Goal: Transaction & Acquisition: Purchase product/service

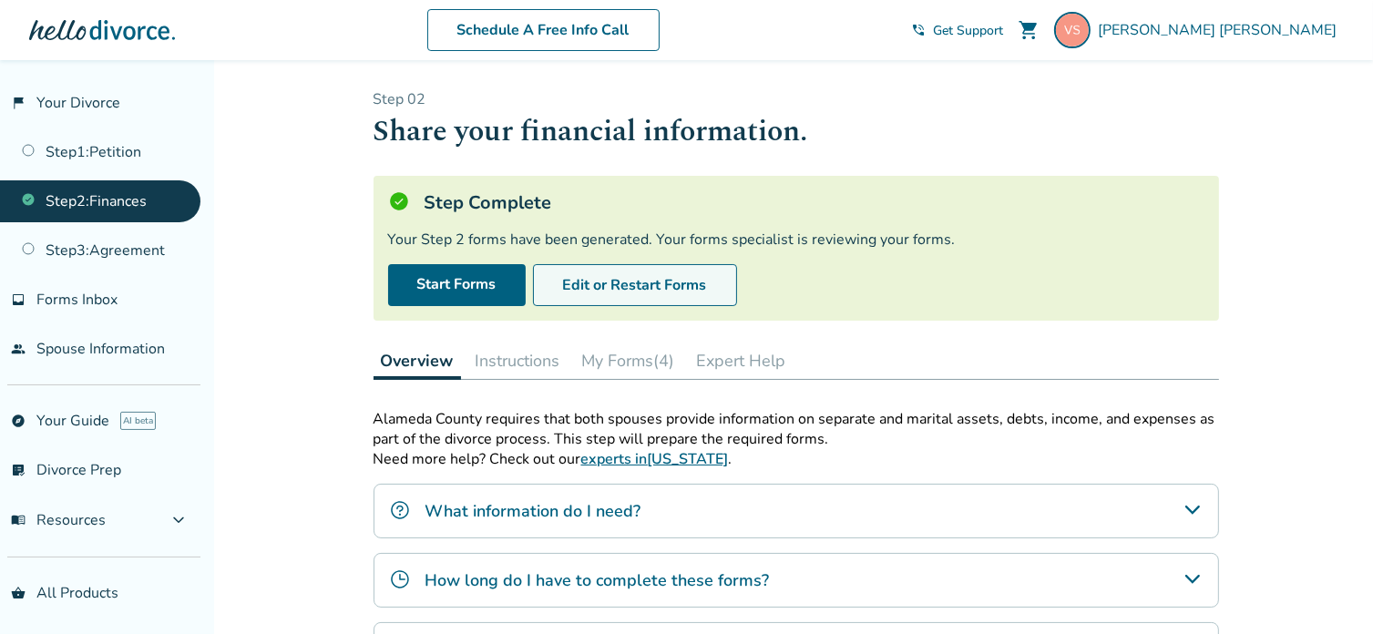
click at [609, 279] on button "Edit or Restart Forms" at bounding box center [635, 285] width 204 height 42
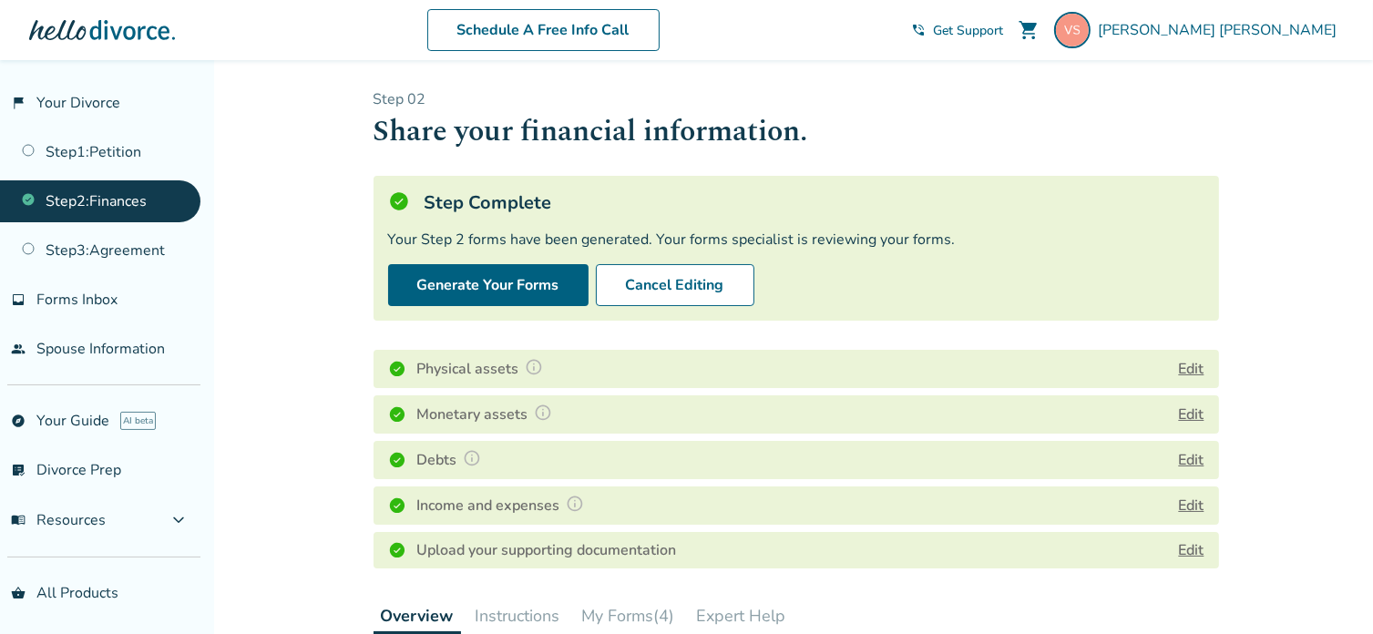
click at [742, 493] on div "Income and expenses Edit" at bounding box center [795, 505] width 845 height 38
click at [780, 508] on div "Income and expenses Edit" at bounding box center [795, 505] width 845 height 38
click at [1195, 498] on button "Edit" at bounding box center [1192, 506] width 26 height 22
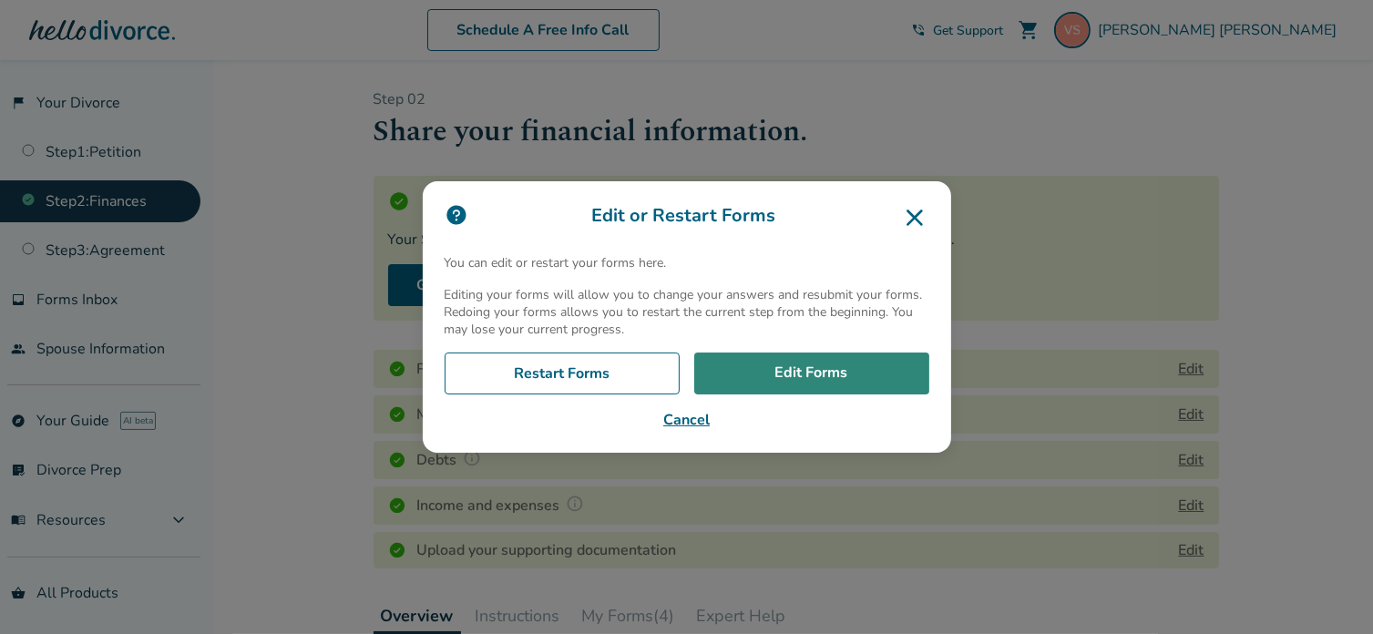
click at [803, 363] on link "Edit Forms" at bounding box center [811, 374] width 235 height 42
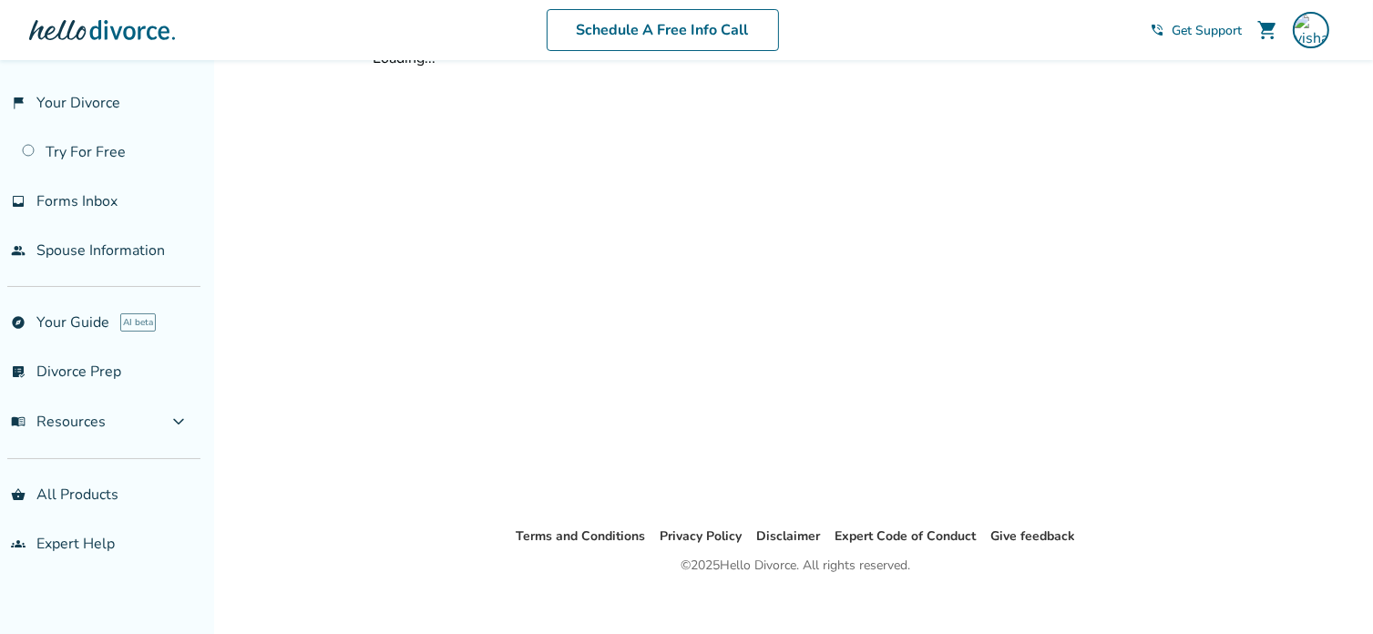
scroll to position [60, 0]
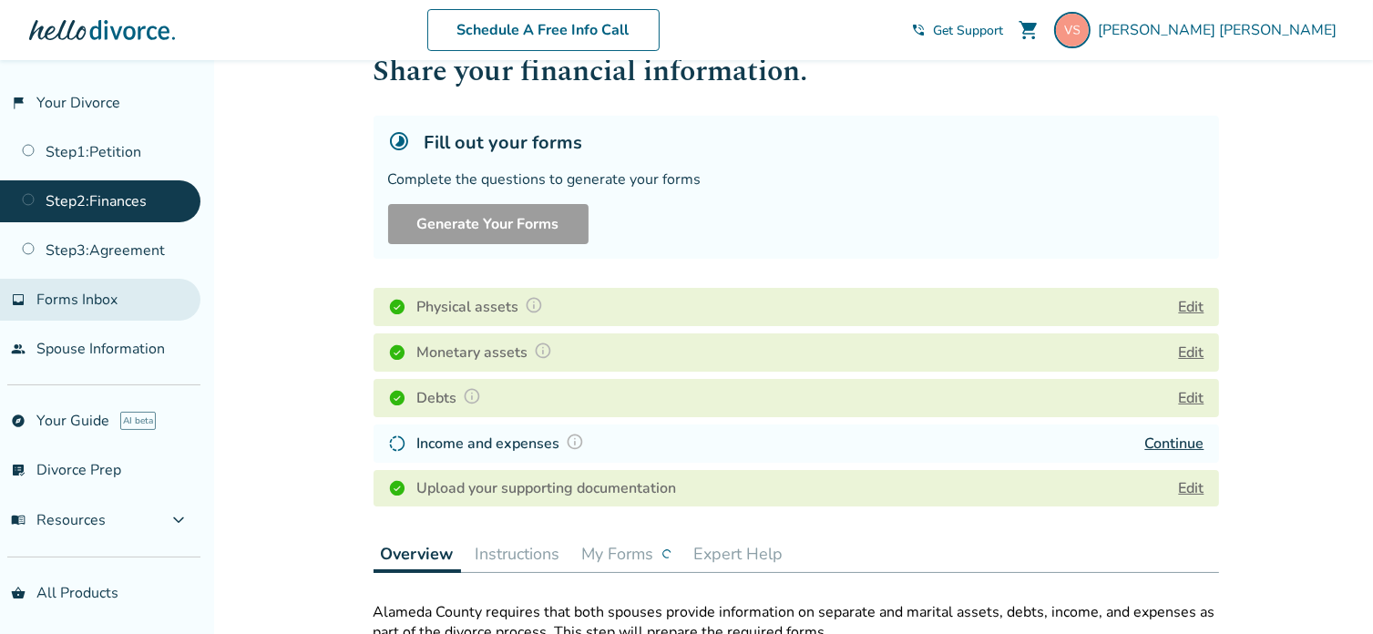
click at [56, 302] on span "Forms Inbox" at bounding box center [76, 300] width 81 height 20
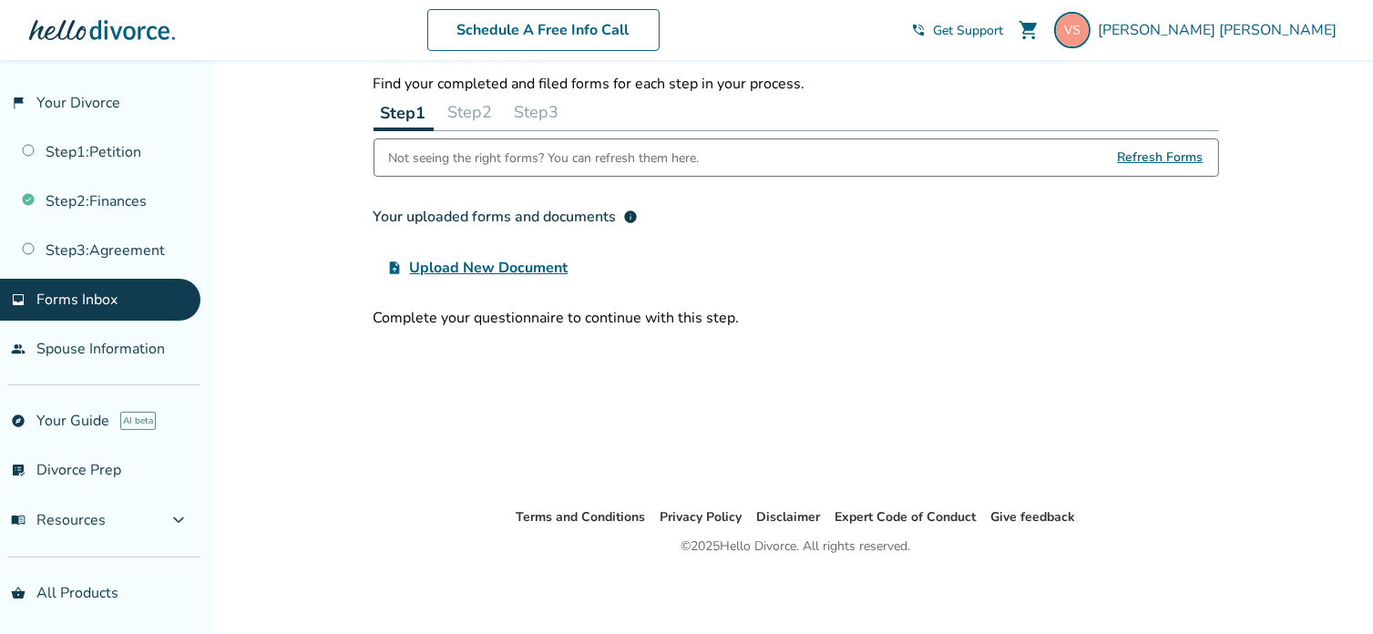
click at [489, 269] on span "Upload New Document" at bounding box center [489, 268] width 158 height 22
click at [0, 0] on input "upload_file Upload New Document" at bounding box center [0, 0] width 0 height 0
click at [1003, 31] on span "Get Support" at bounding box center [968, 30] width 70 height 17
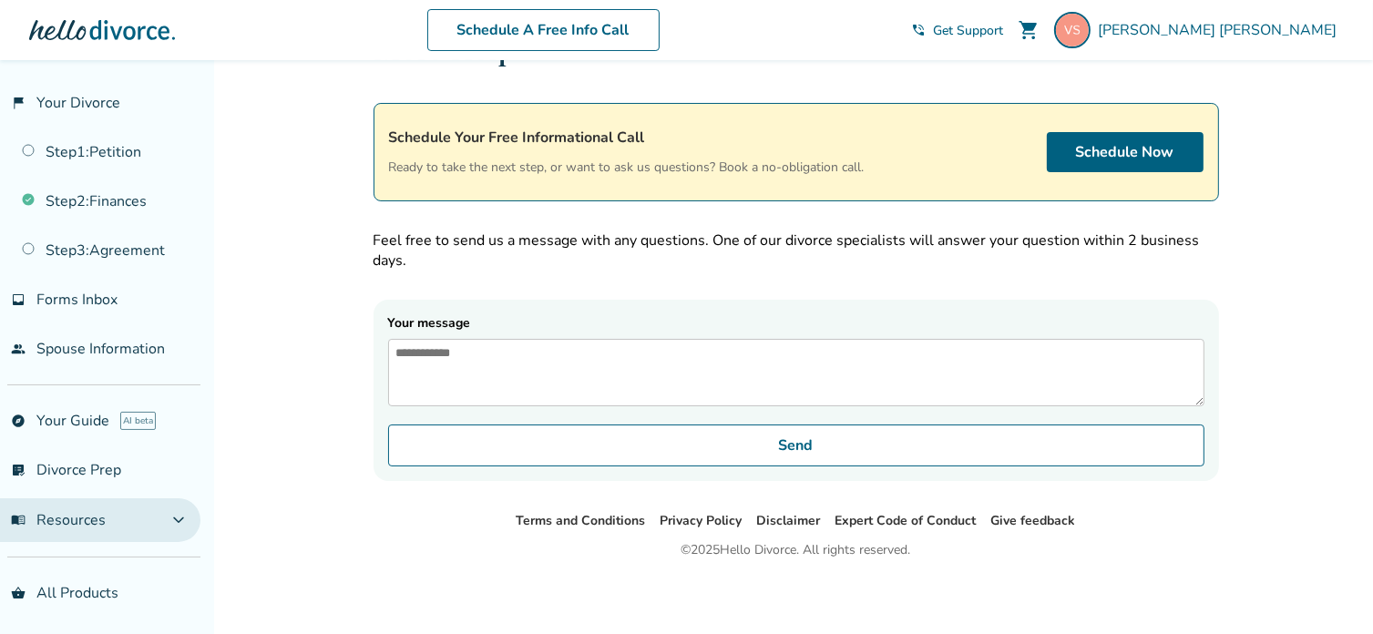
click at [127, 515] on button "menu_book Resources expand_more" at bounding box center [100, 520] width 200 height 44
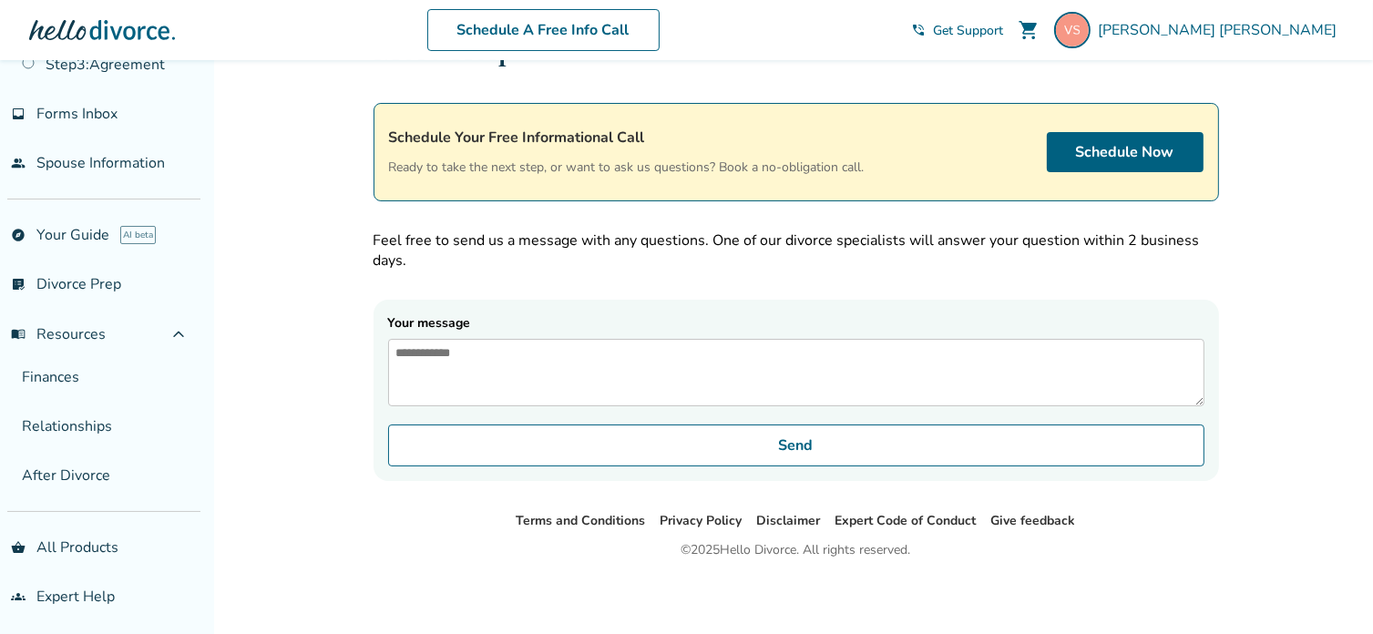
scroll to position [77, 0]
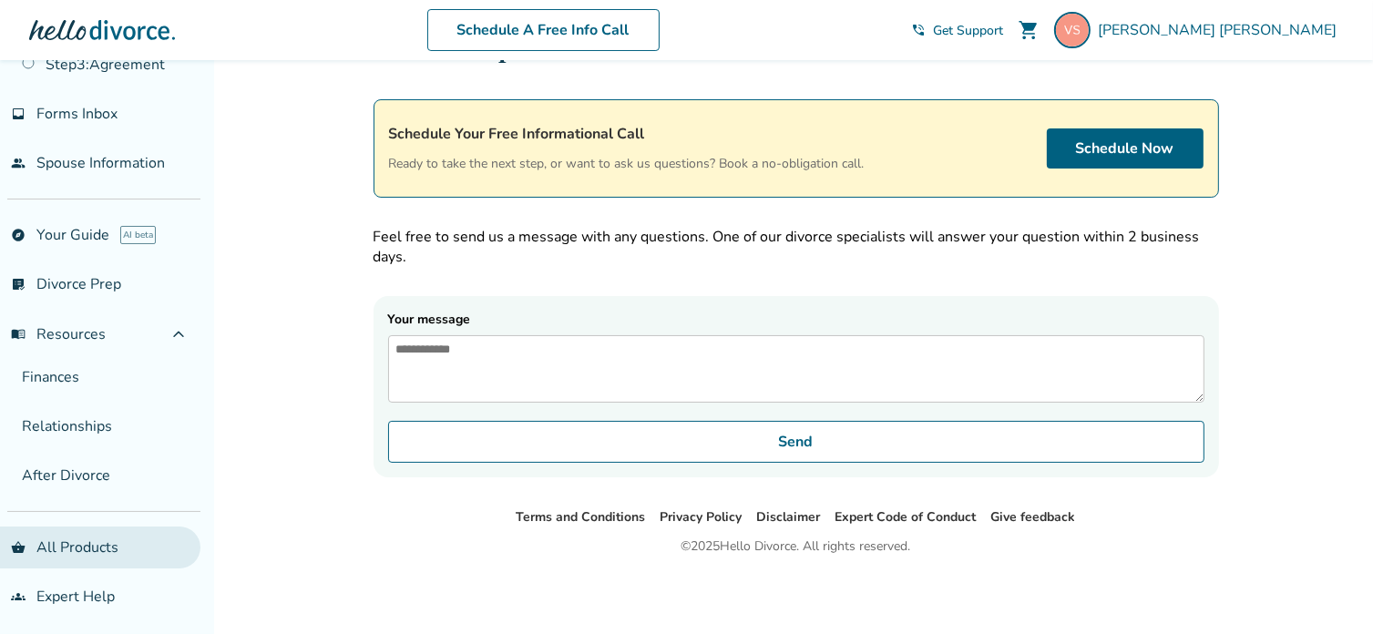
click at [34, 549] on link "shopping_basket All Products" at bounding box center [100, 547] width 200 height 42
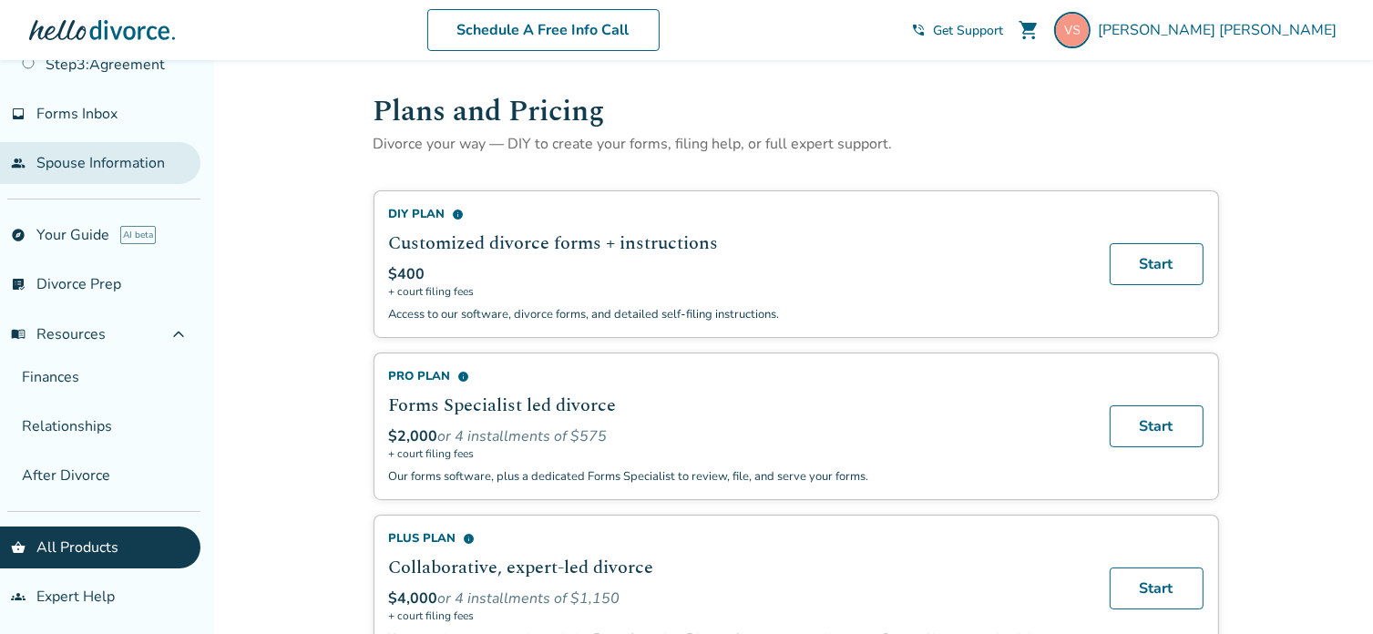
click at [131, 165] on link "people Spouse Information" at bounding box center [100, 163] width 200 height 42
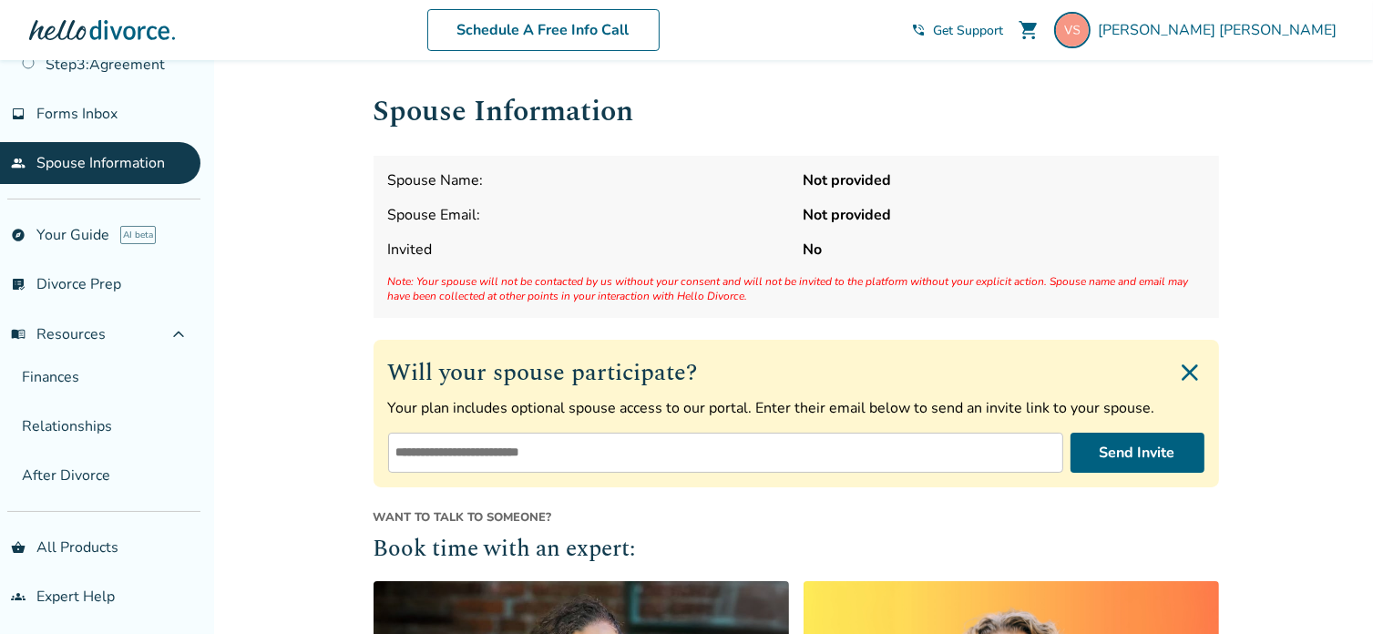
click at [503, 451] on input "email" at bounding box center [725, 453] width 675 height 40
type input "**********"
click at [1139, 458] on button "Send Invite" at bounding box center [1137, 453] width 134 height 40
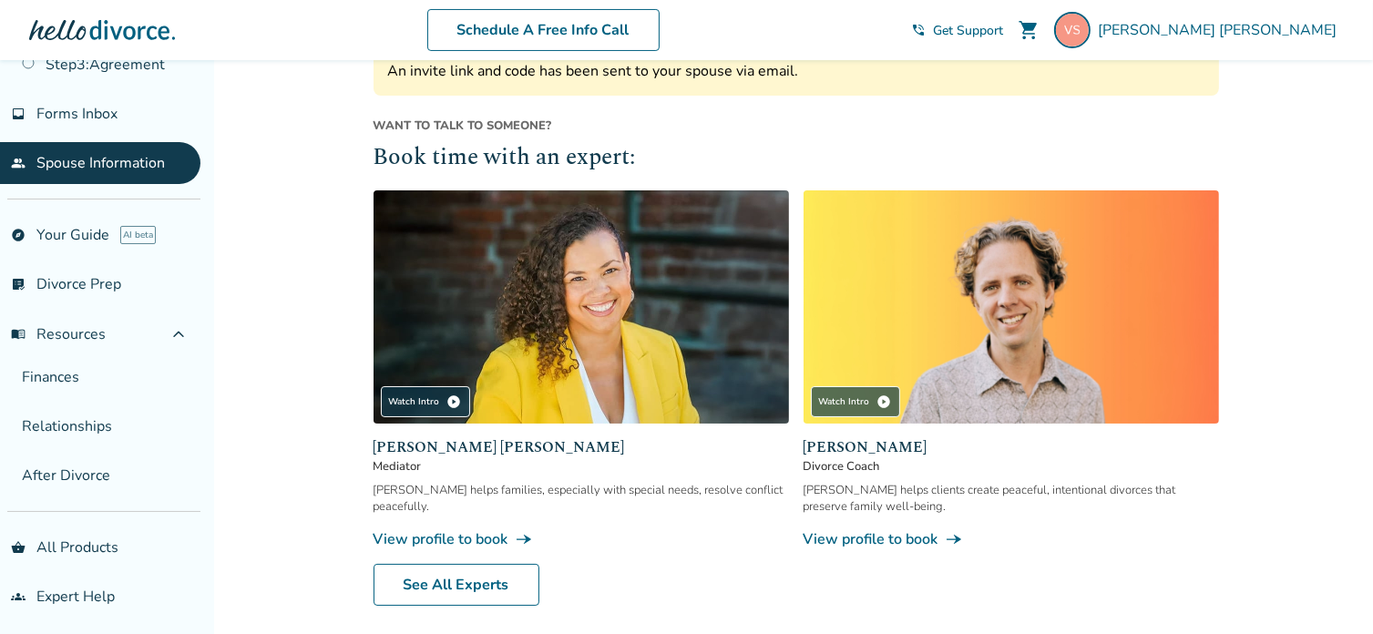
scroll to position [487, 0]
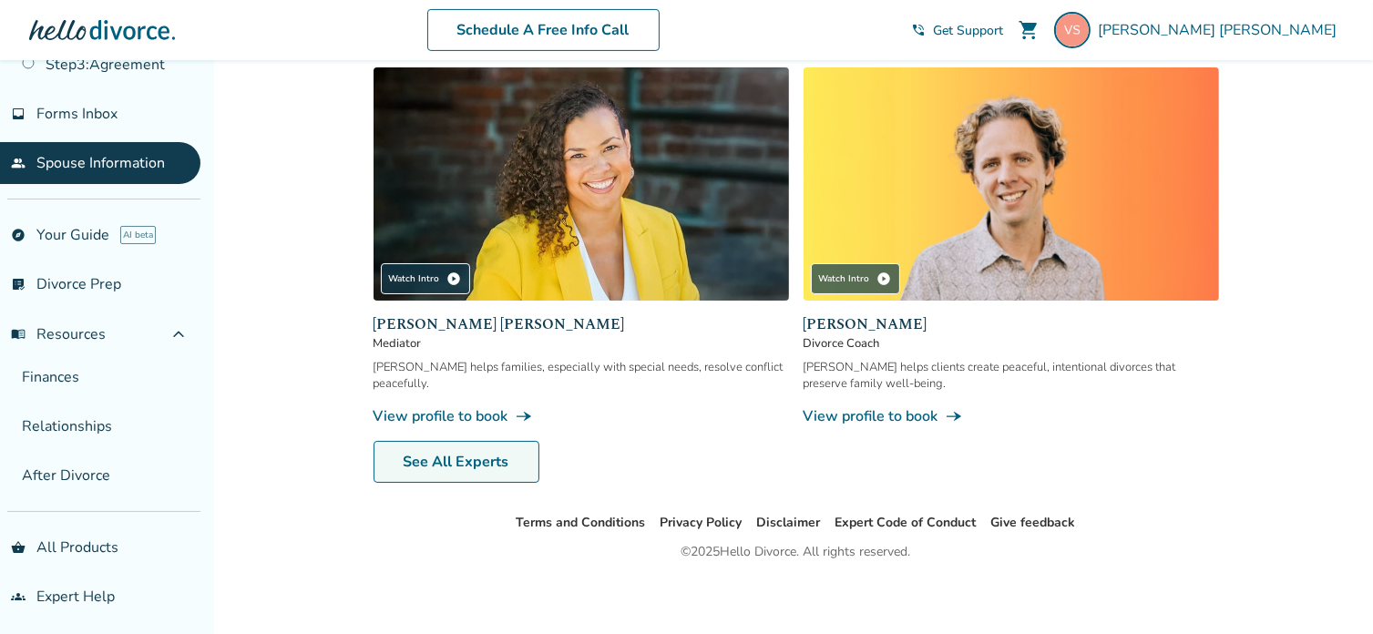
click at [459, 453] on link "See All Experts" at bounding box center [456, 462] width 166 height 42
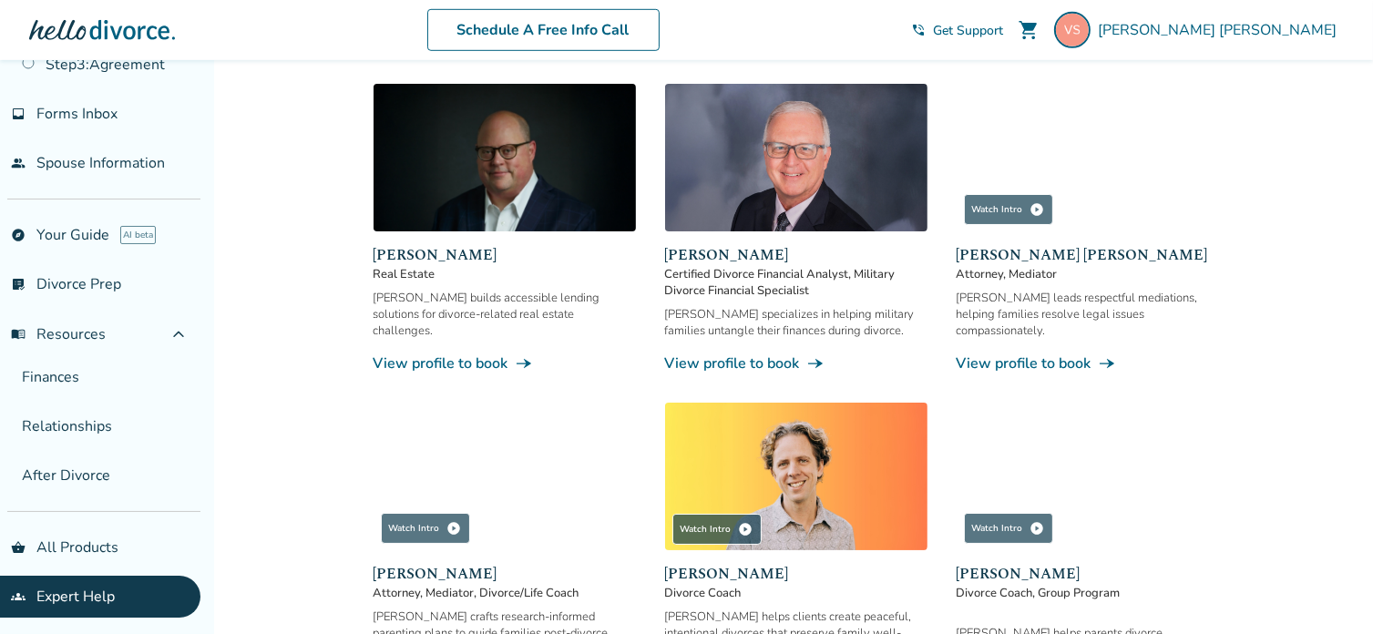
scroll to position [1034, 0]
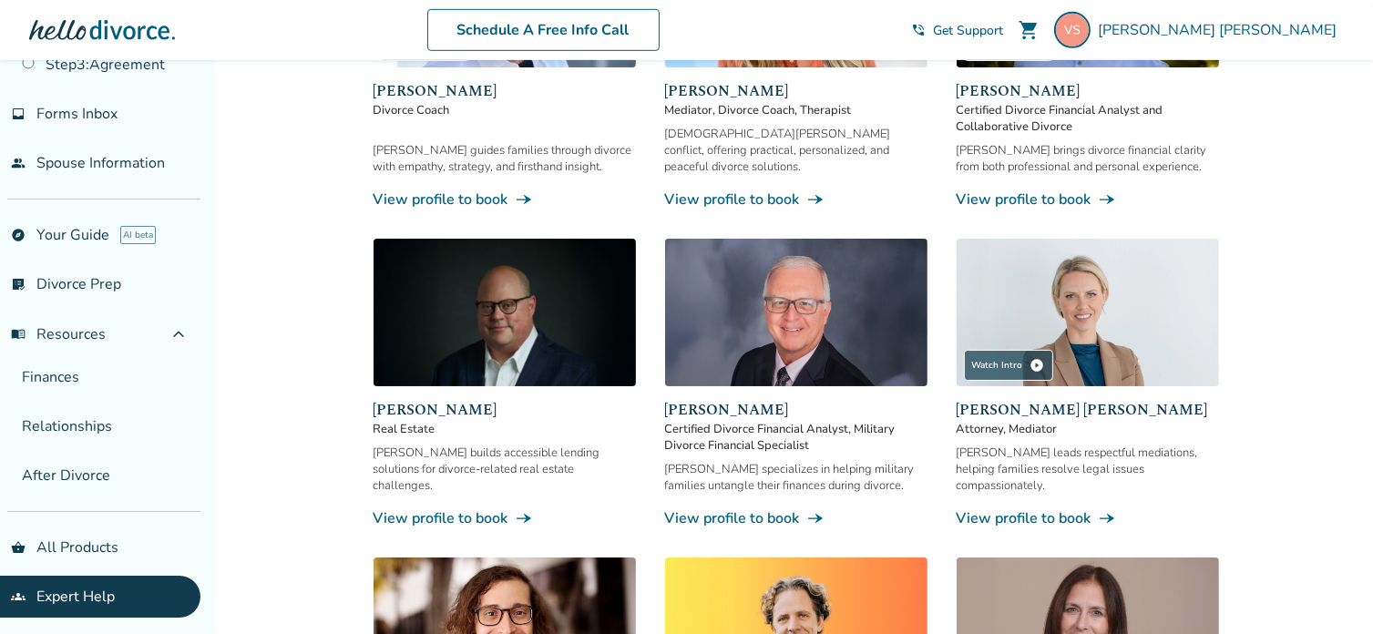
click at [1068, 508] on link "View profile to book line_end_arrow_notch" at bounding box center [1087, 518] width 262 height 20
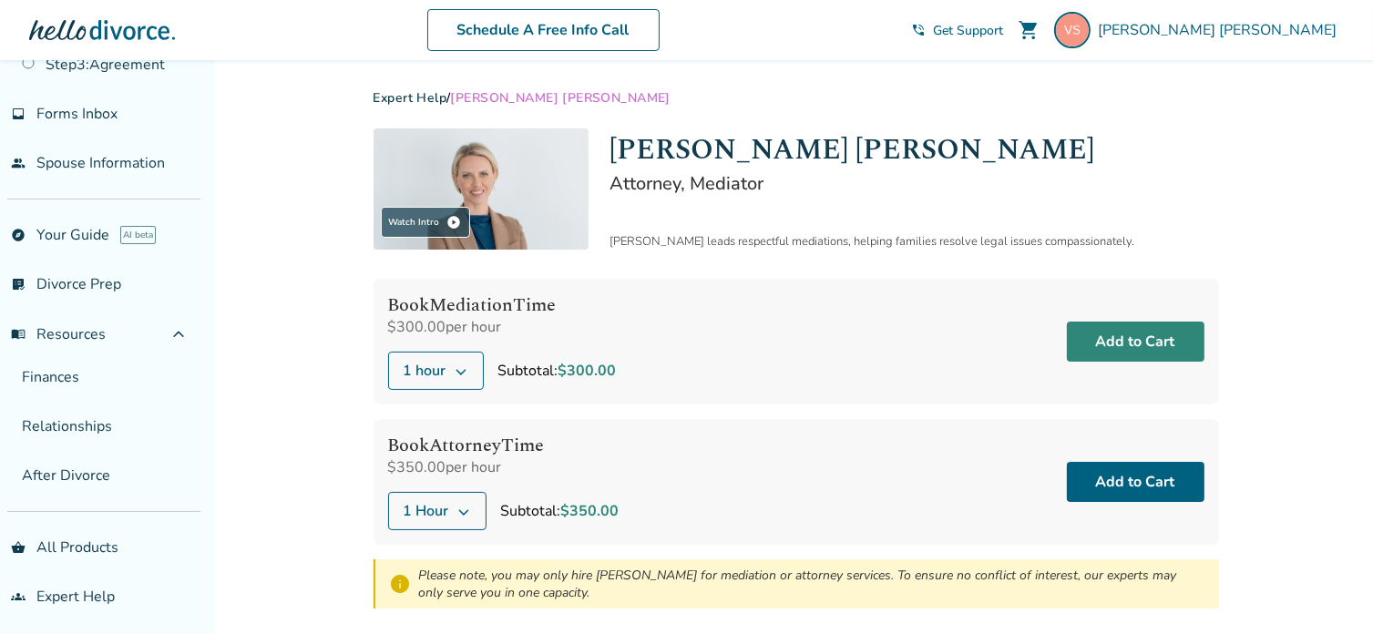
click at [1148, 345] on button "Add to Cart" at bounding box center [1136, 342] width 138 height 40
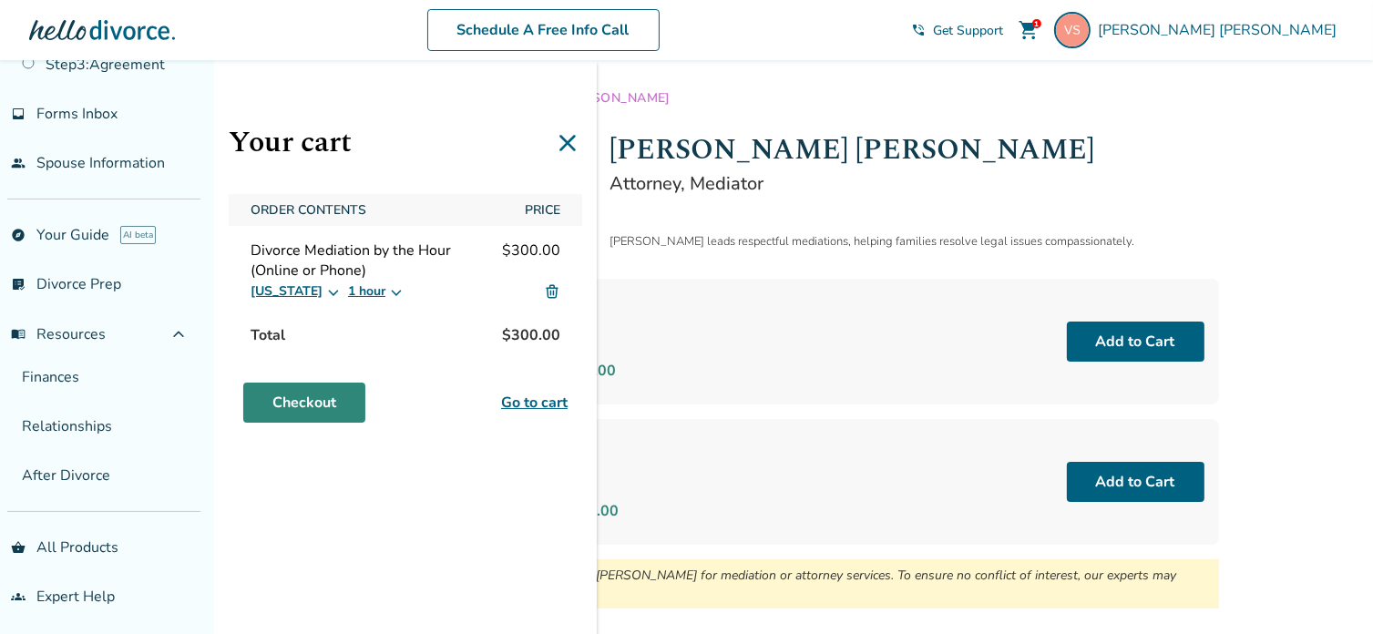
click at [297, 404] on link "Checkout" at bounding box center [304, 403] width 122 height 40
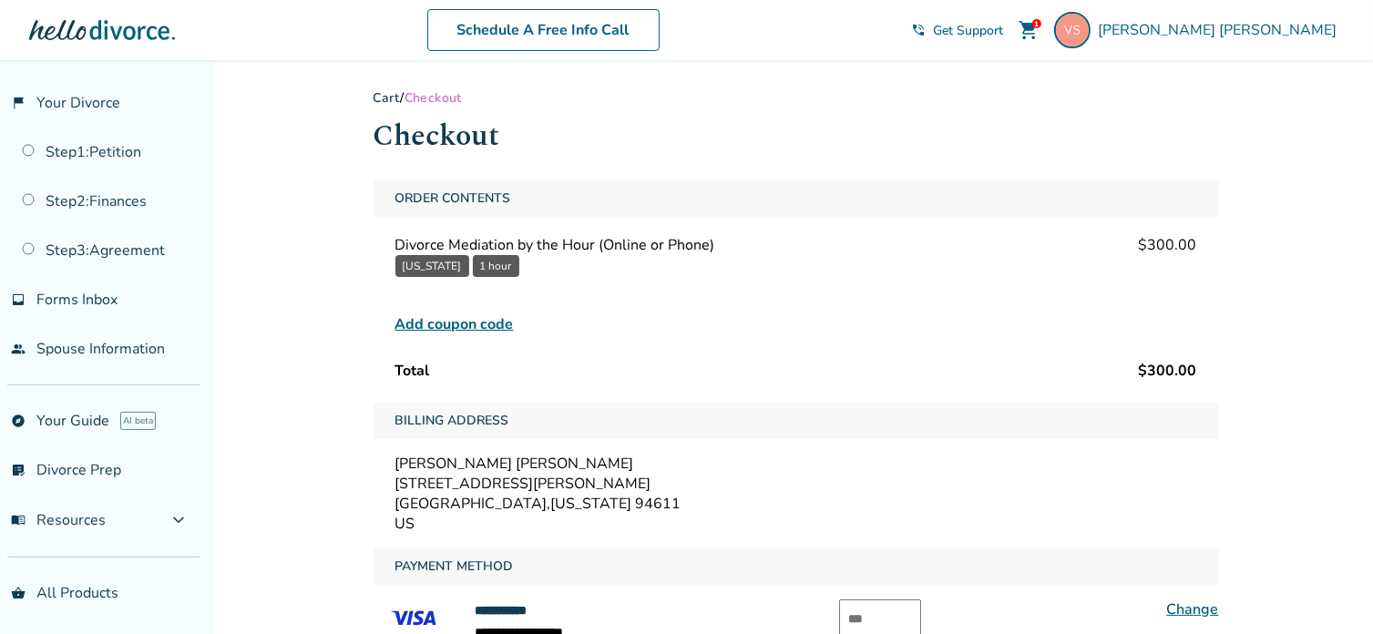
scroll to position [247, 0]
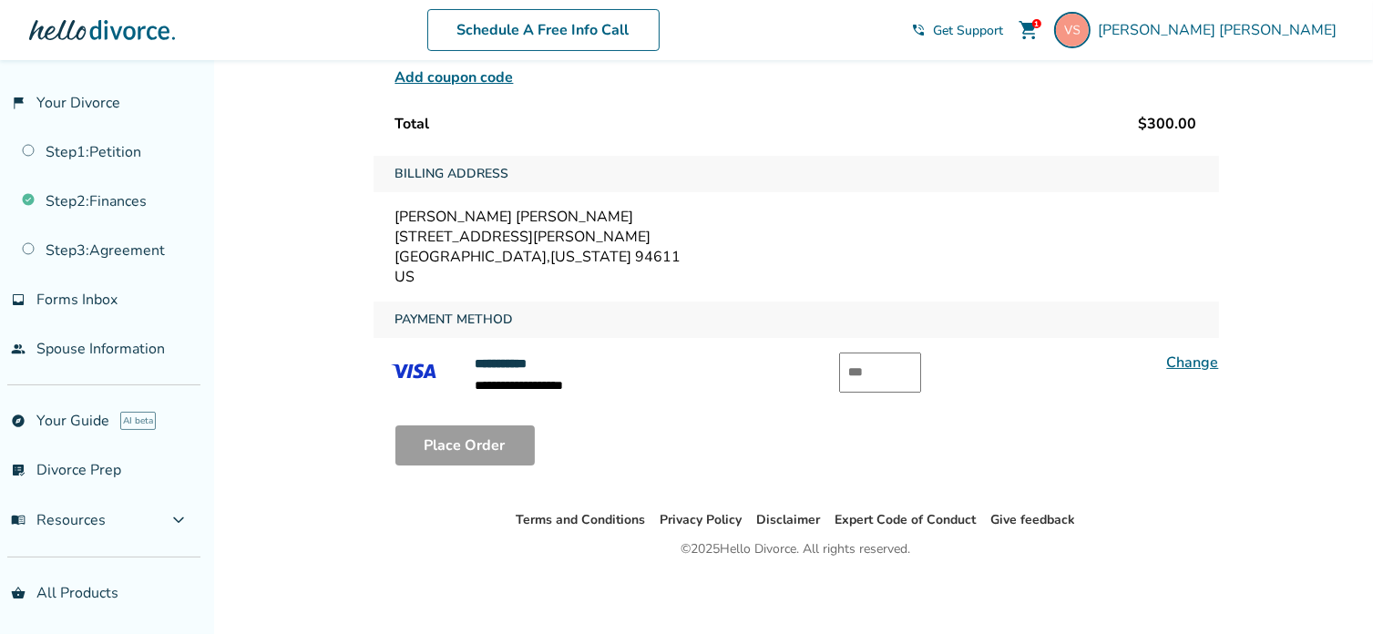
click at [885, 373] on input "text" at bounding box center [880, 373] width 82 height 40
type input "***"
click at [464, 438] on button "Place Order" at bounding box center [464, 445] width 139 height 40
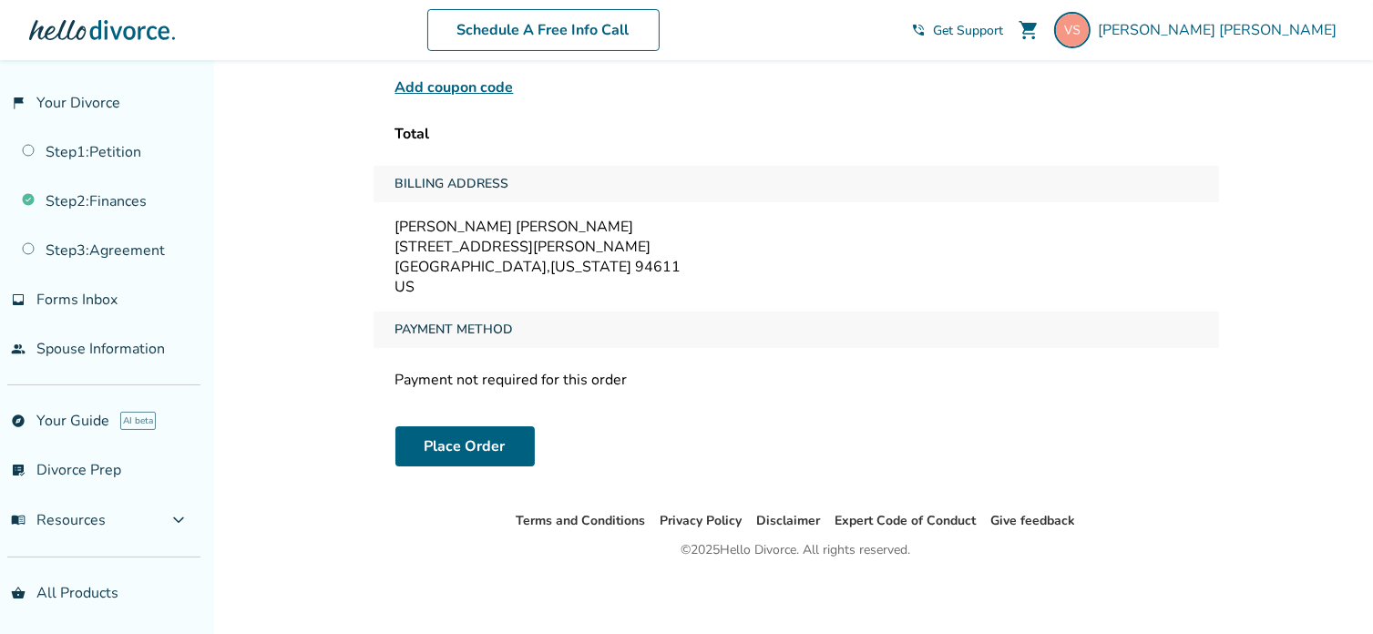
scroll to position [60, 0]
